Goal: Task Accomplishment & Management: Complete application form

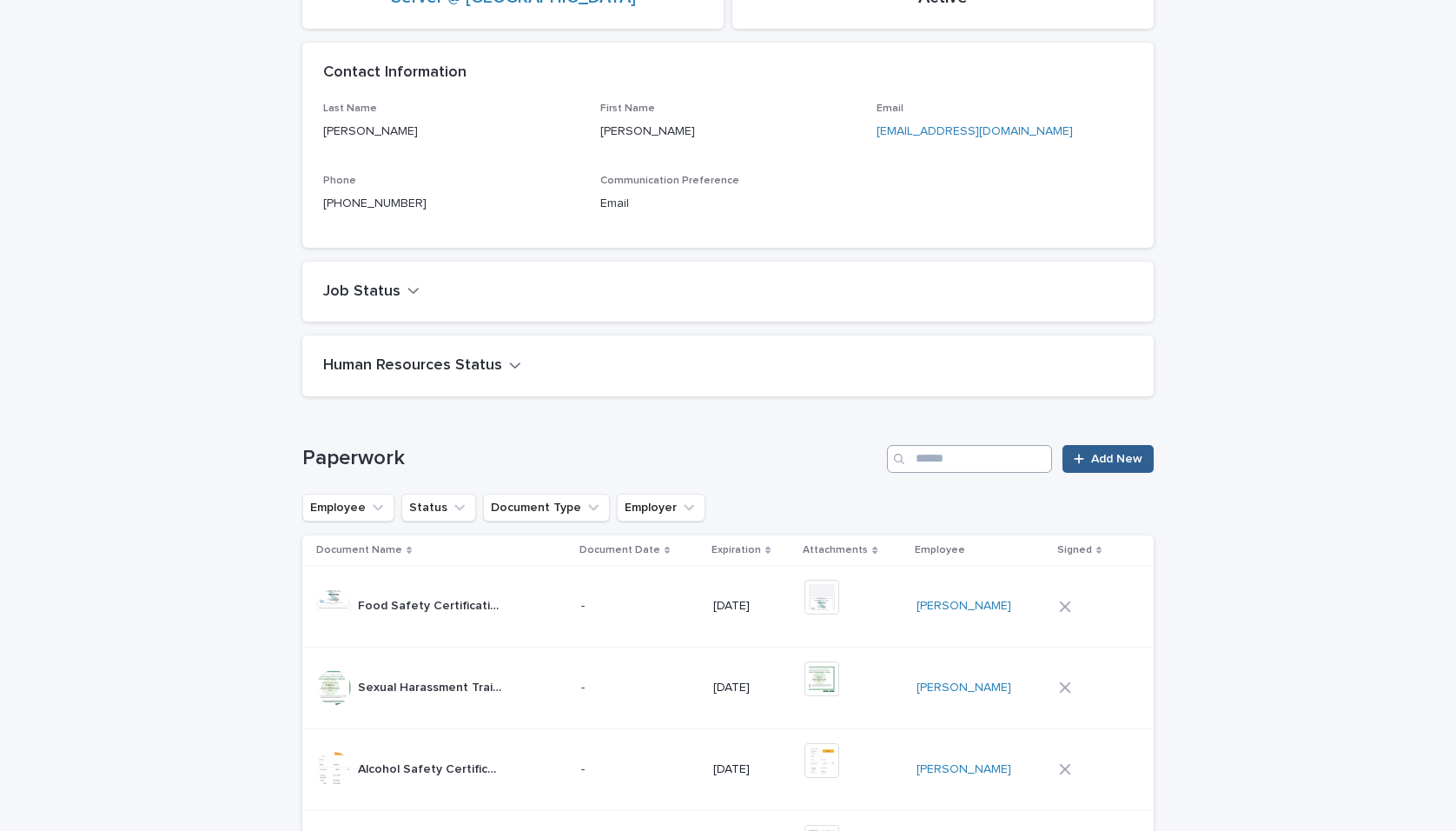
scroll to position [562, 0]
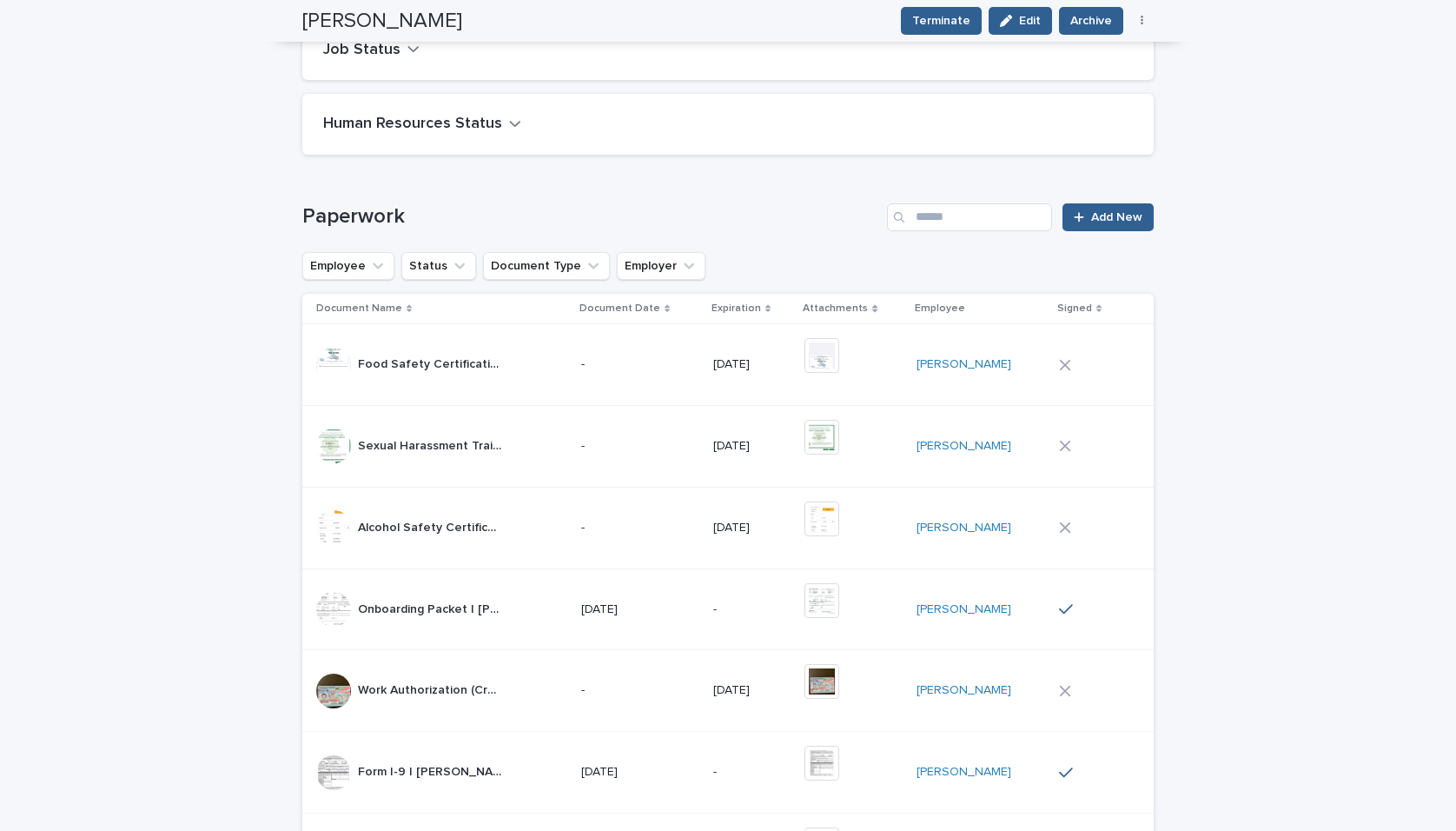
click at [1097, 204] on div "Paperwork Add New" at bounding box center [728, 217] width 851 height 28
click at [1103, 220] on span "Add New" at bounding box center [1117, 217] width 51 height 13
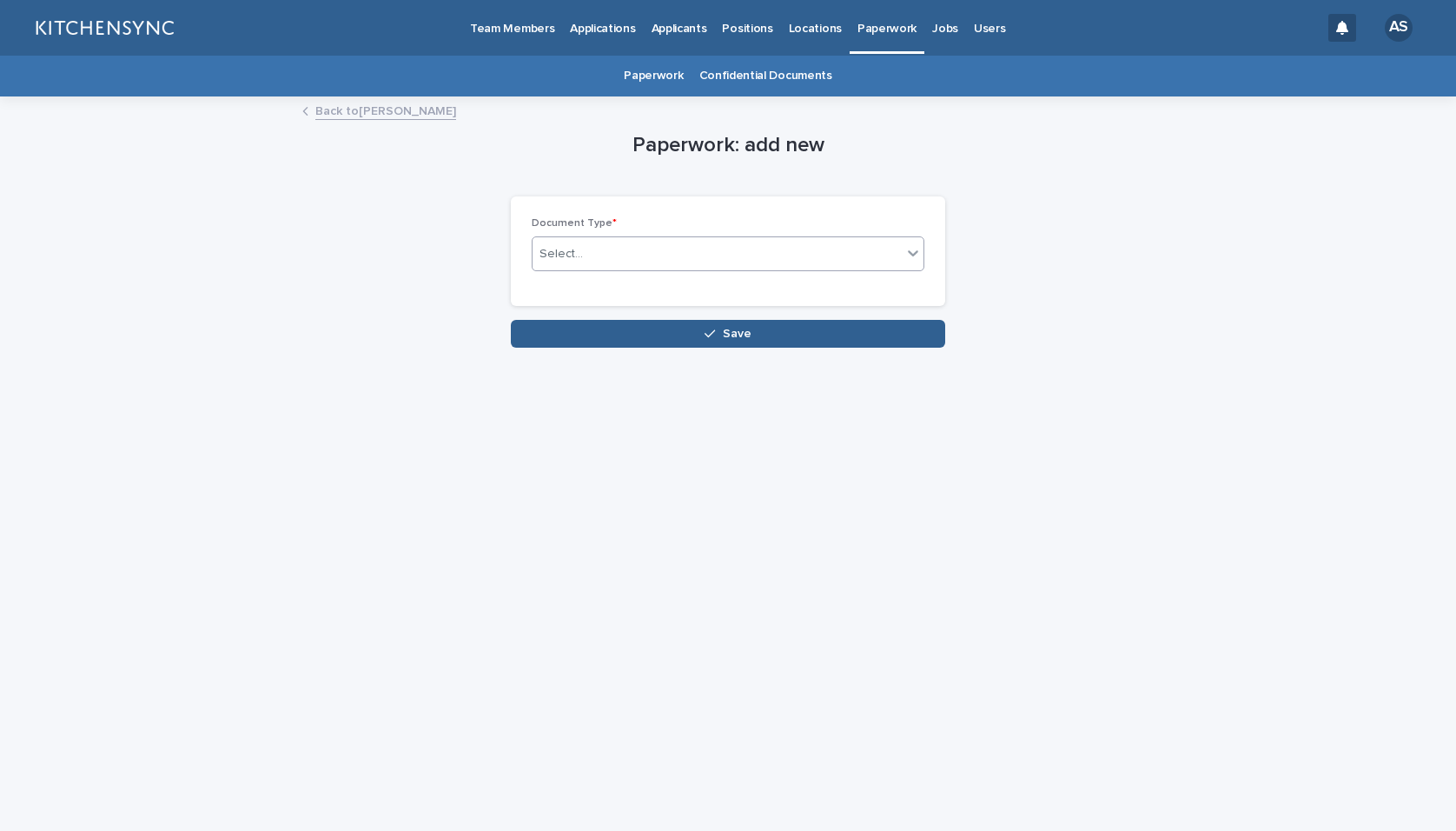
click at [669, 254] on div "Select..." at bounding box center [716, 254] width 369 height 29
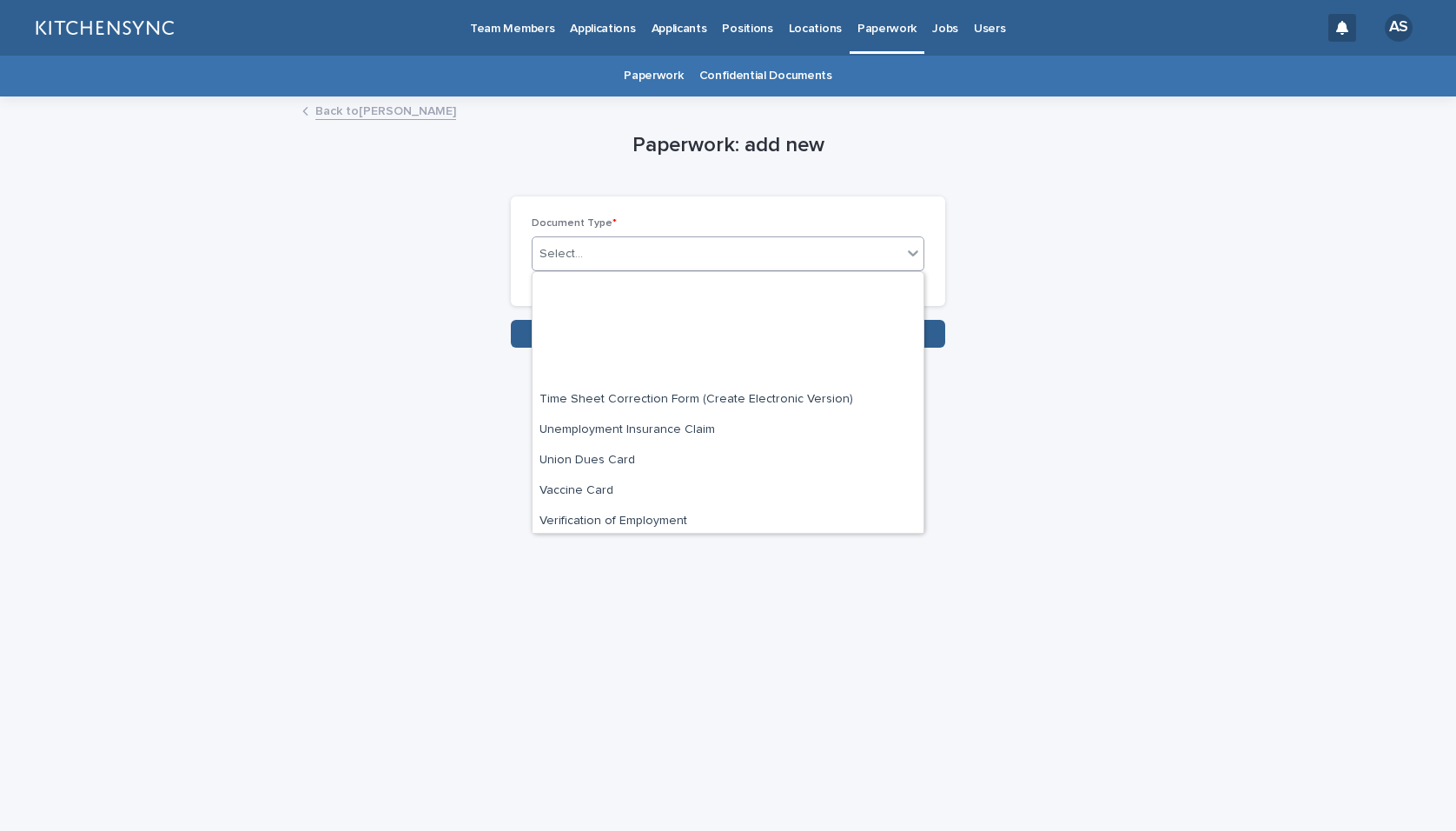
scroll to position [1138, 0]
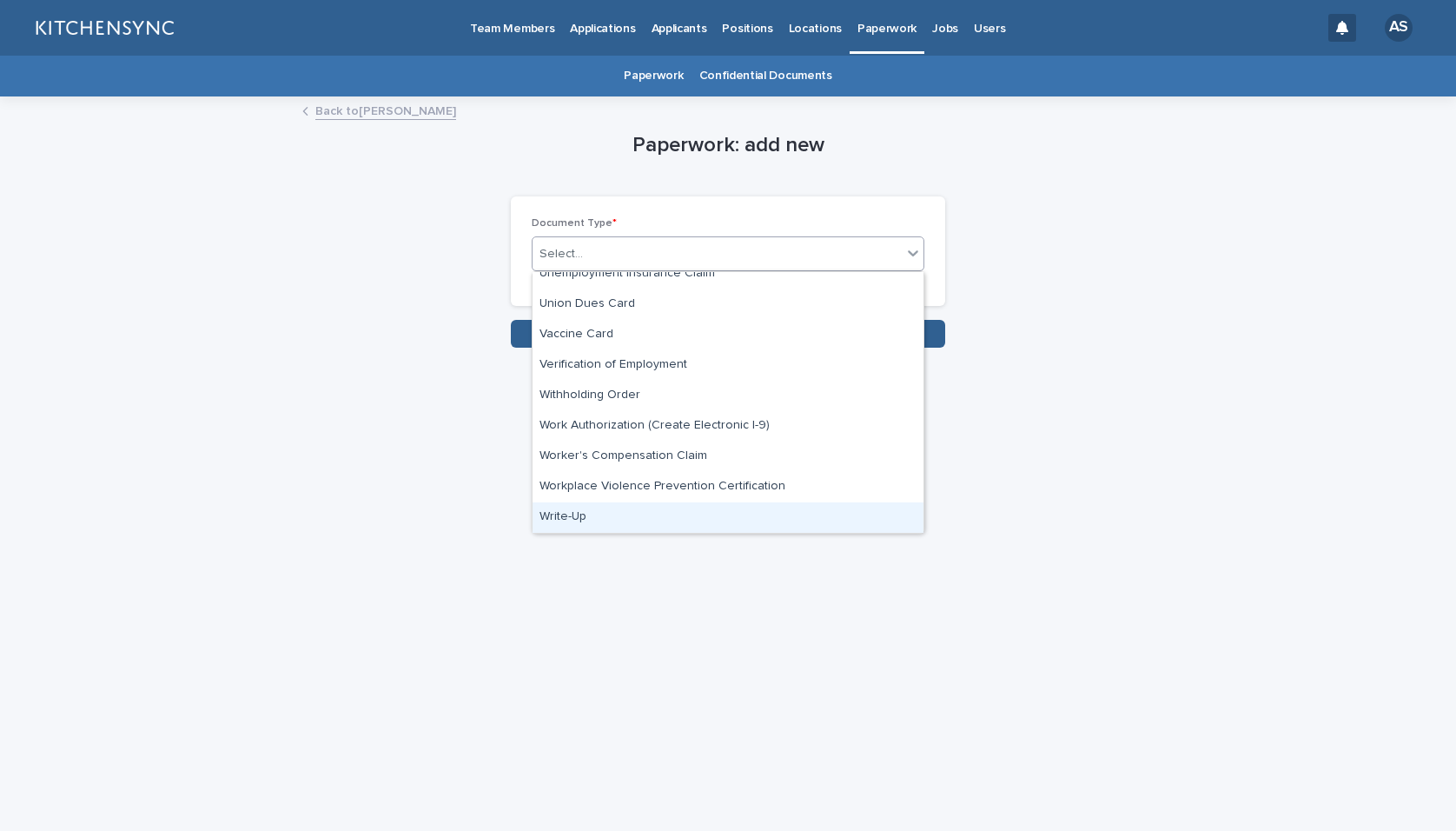
drag, startPoint x: 739, startPoint y: 470, endPoint x: 692, endPoint y: 527, distance: 73.9
click at [692, 527] on div "Write-Up" at bounding box center [728, 517] width 391 height 30
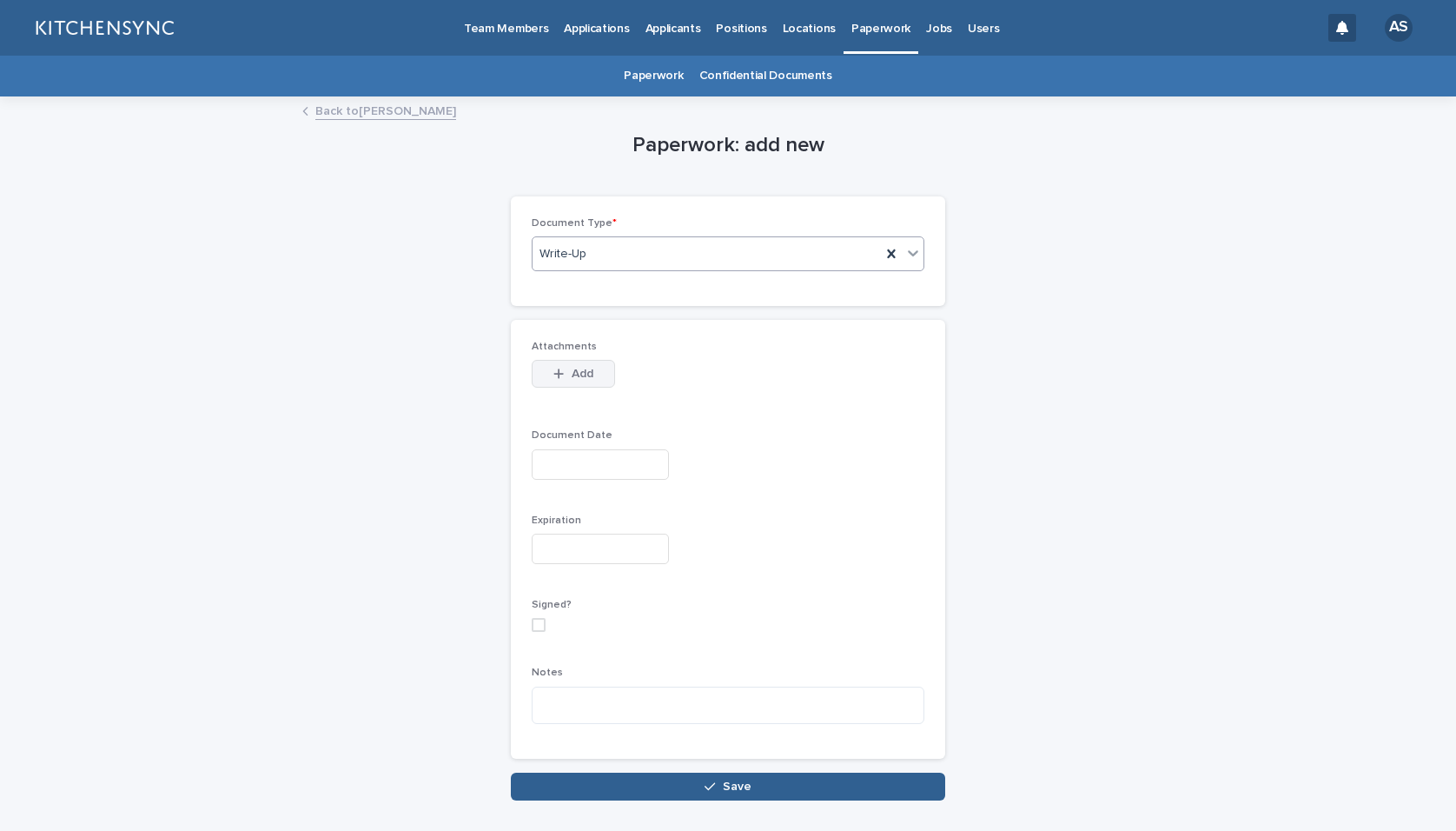
click at [572, 374] on span "Add" at bounding box center [582, 374] width 21 height 13
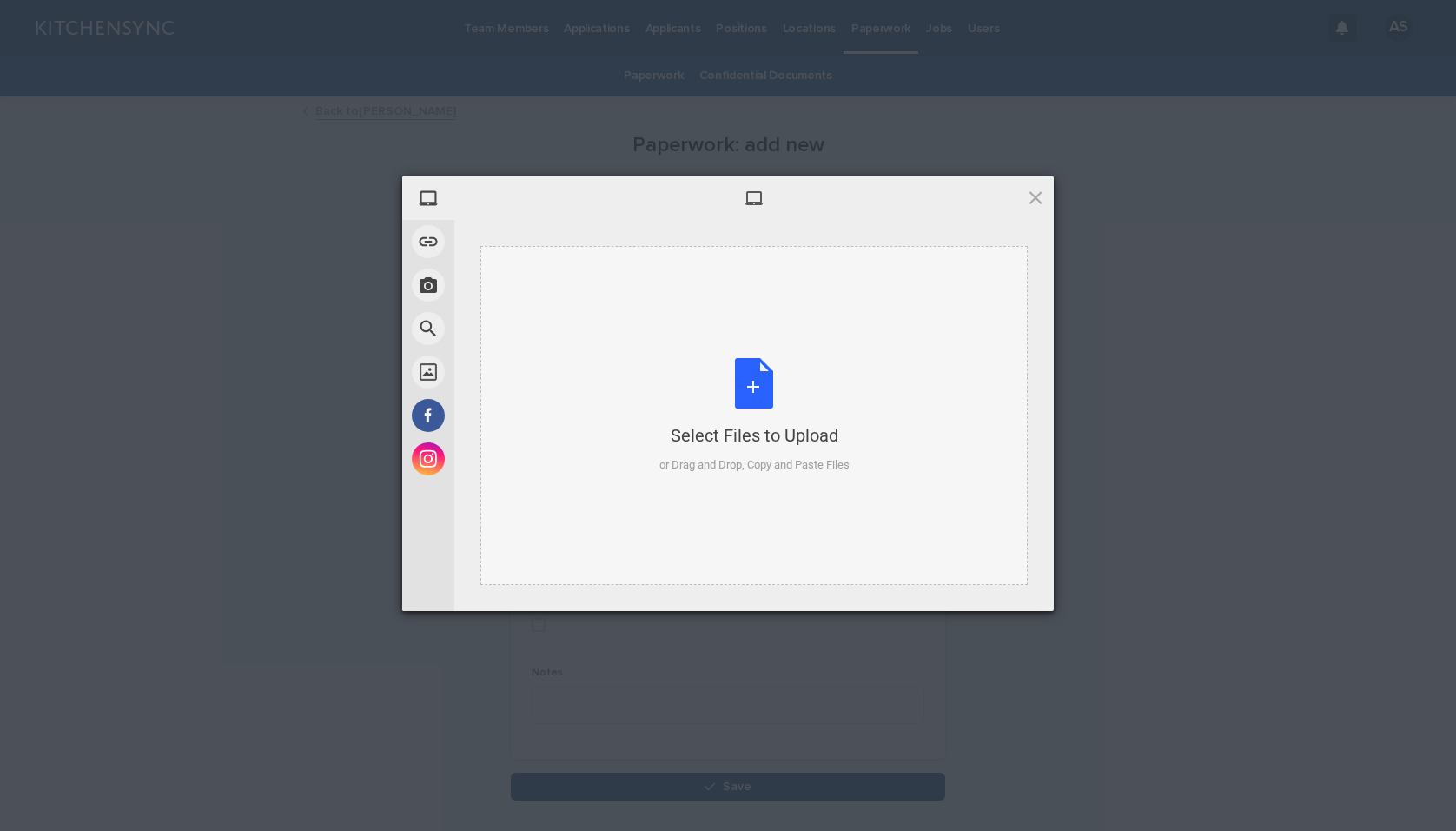
click at [753, 382] on div "Select Files to Upload or Drag and Drop, Copy and Paste Files" at bounding box center [754, 416] width 190 height 115
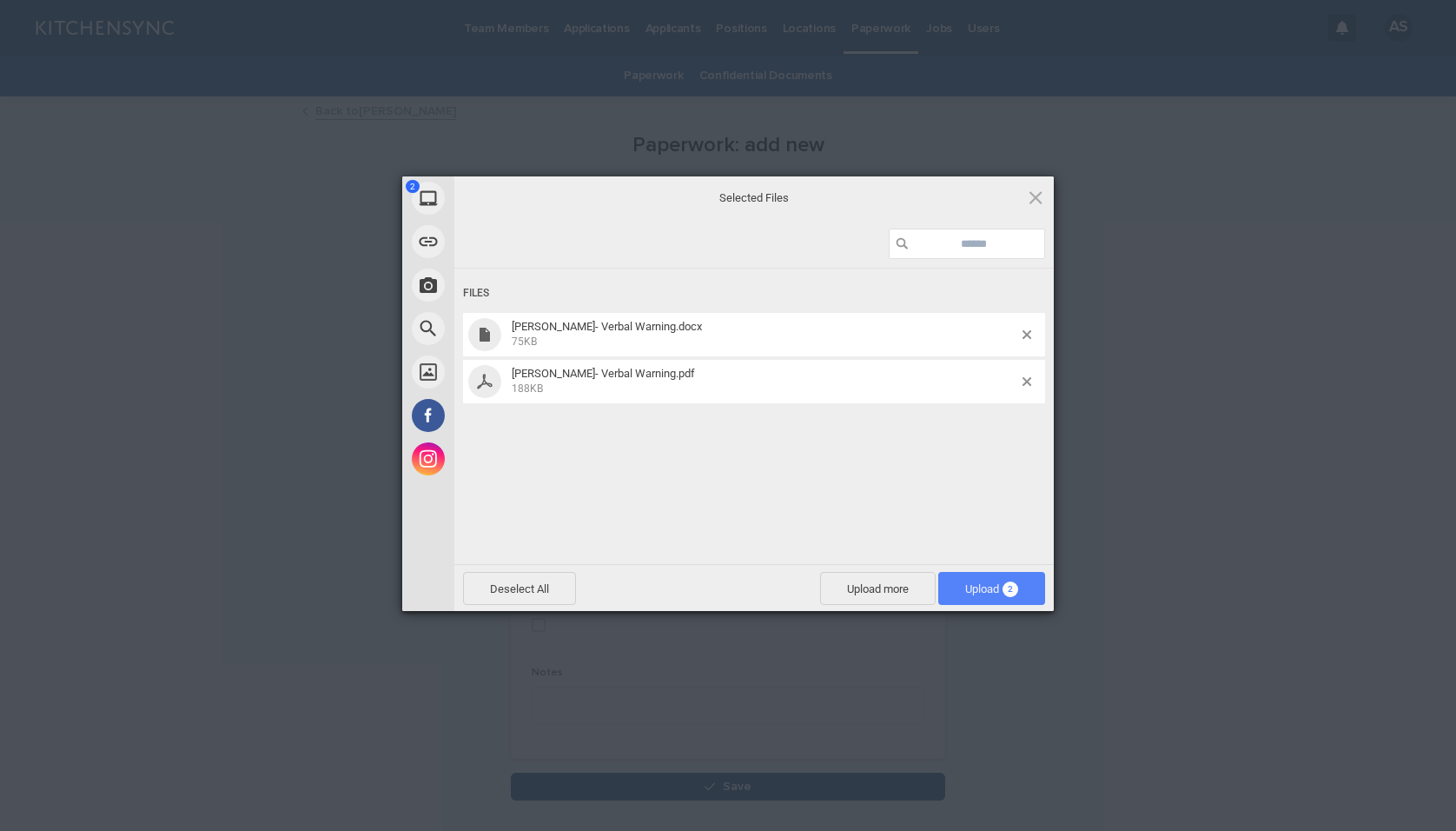
click at [1005, 576] on span "Upload 2" at bounding box center [992, 588] width 107 height 33
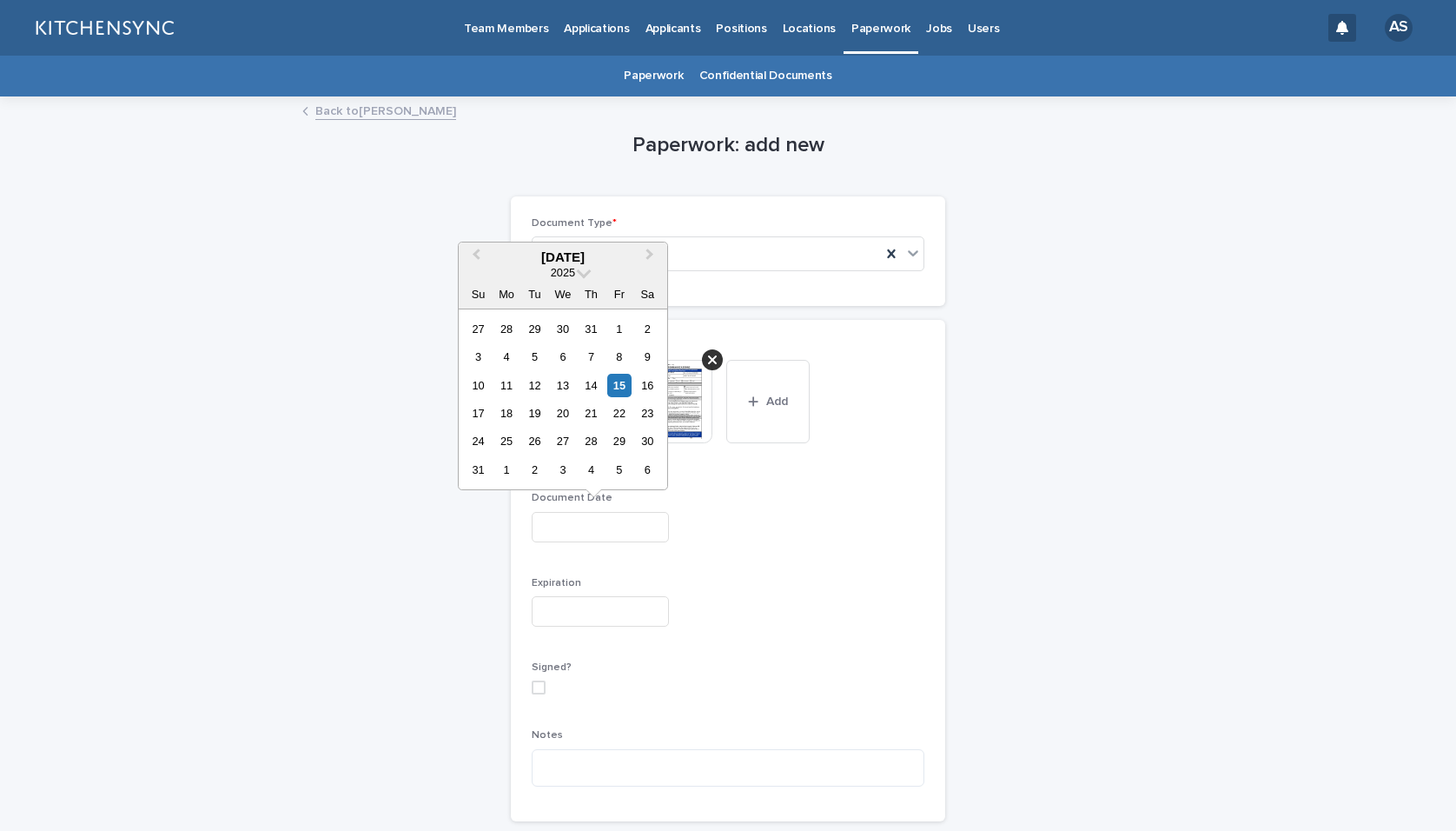
click at [575, 529] on input "text" at bounding box center [600, 527] width 138 height 30
click at [620, 359] on div "8" at bounding box center [619, 357] width 23 height 23
type input "**********"
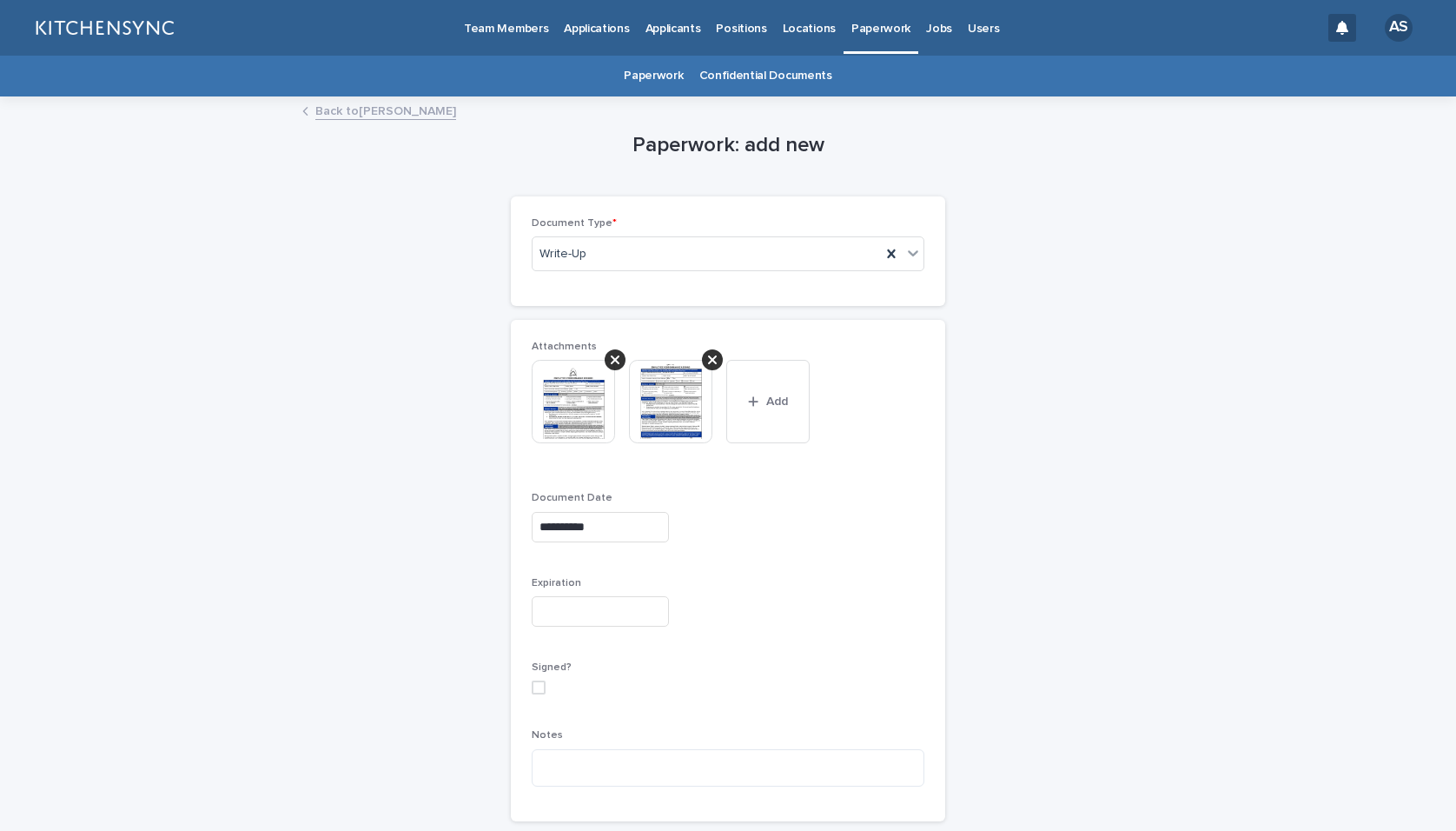
click at [772, 606] on div at bounding box center [728, 611] width 393 height 30
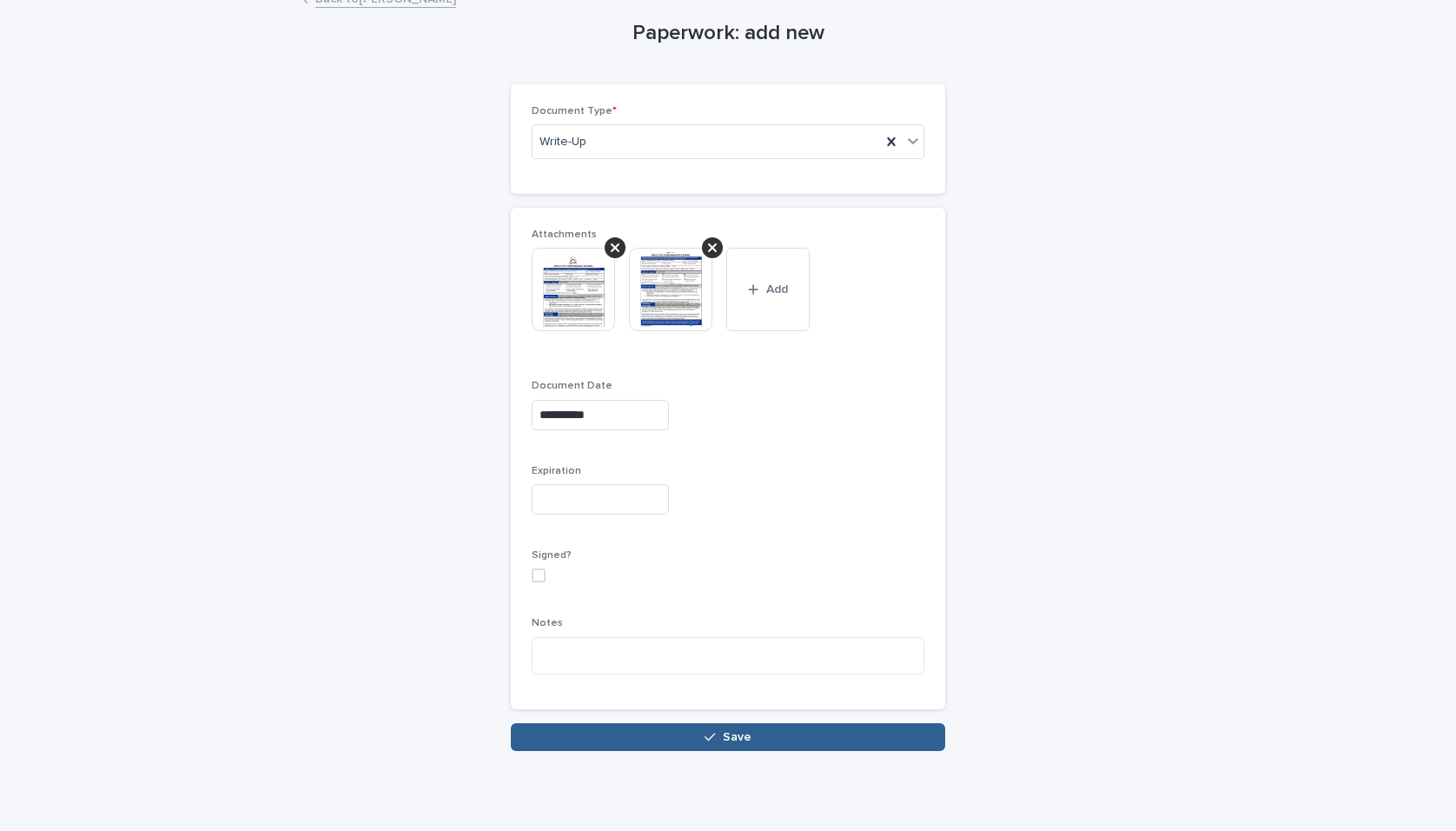
scroll to position [119, 0]
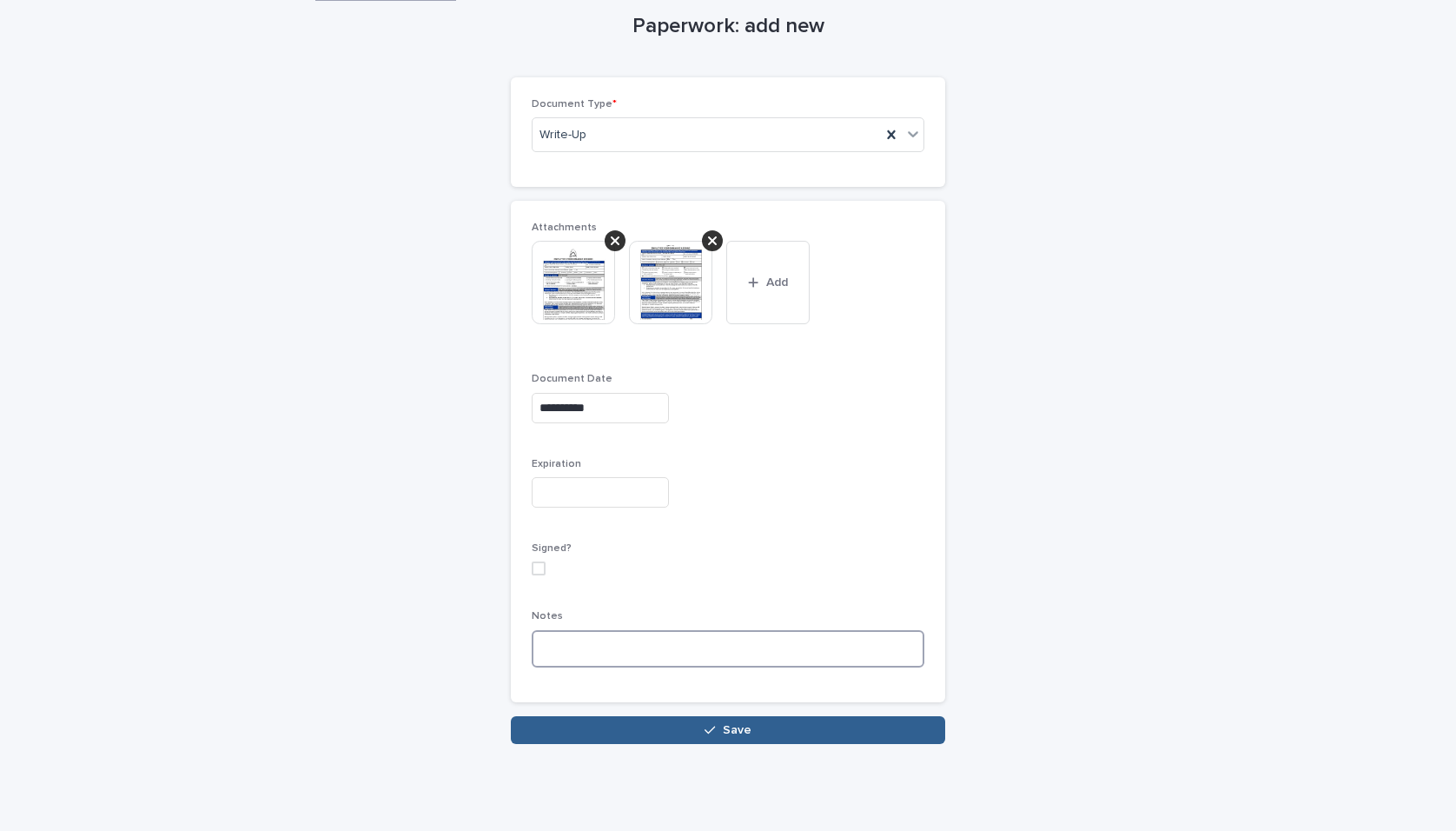
click at [581, 651] on textarea at bounding box center [728, 649] width 393 height 38
paste textarea "**********"
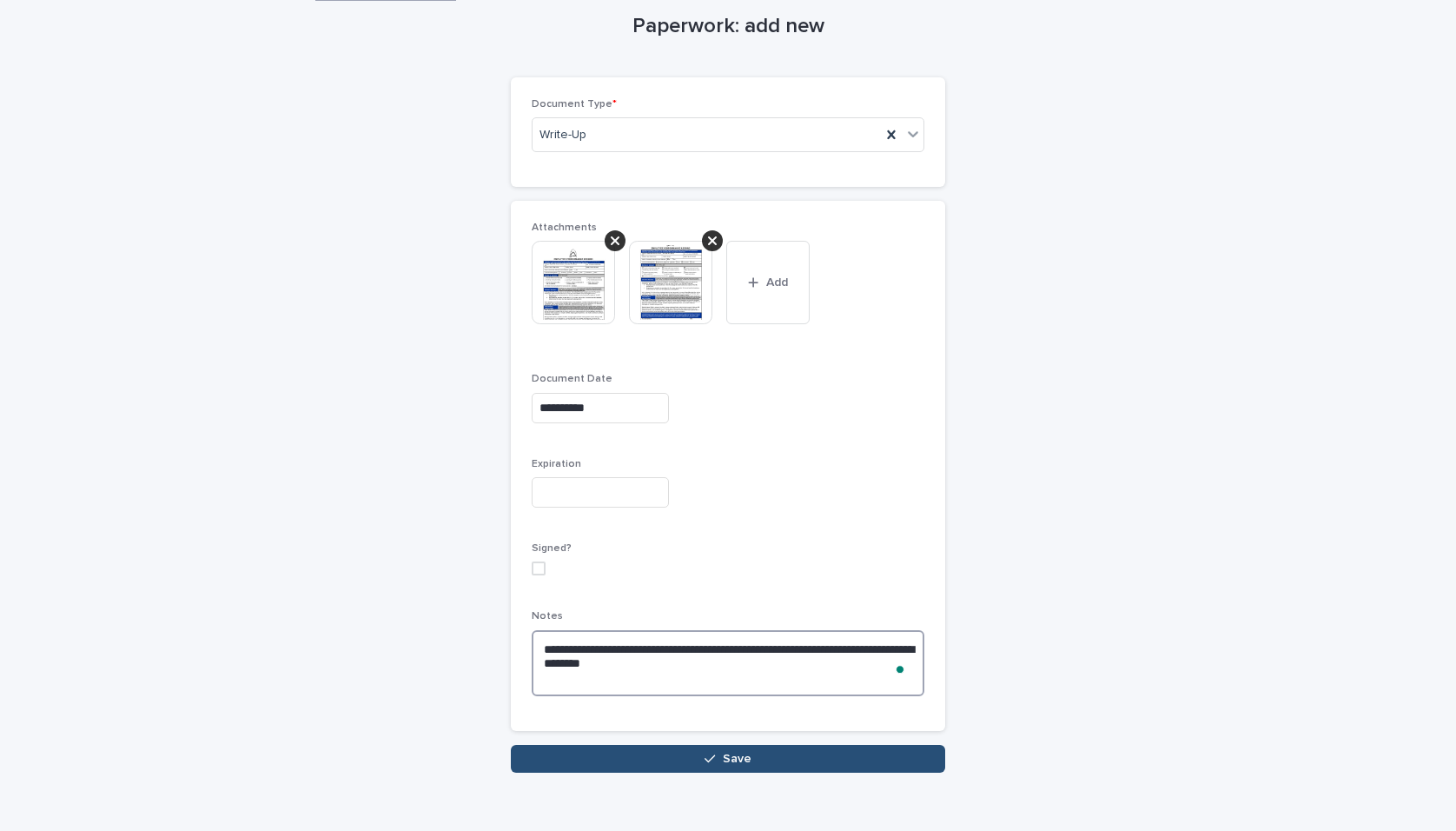
type textarea "**********"
click at [639, 762] on button "Save" at bounding box center [728, 759] width 434 height 28
